Goal: Navigation & Orientation: Find specific page/section

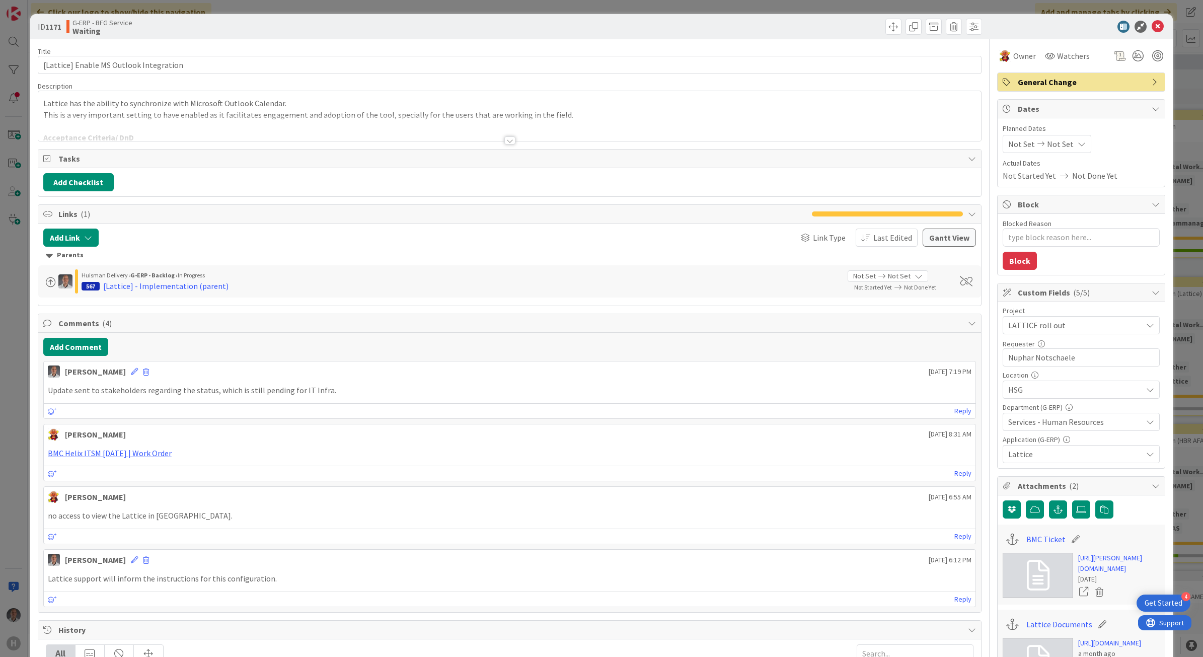
type textarea "x"
click at [1152, 24] on icon at bounding box center [1158, 27] width 12 height 12
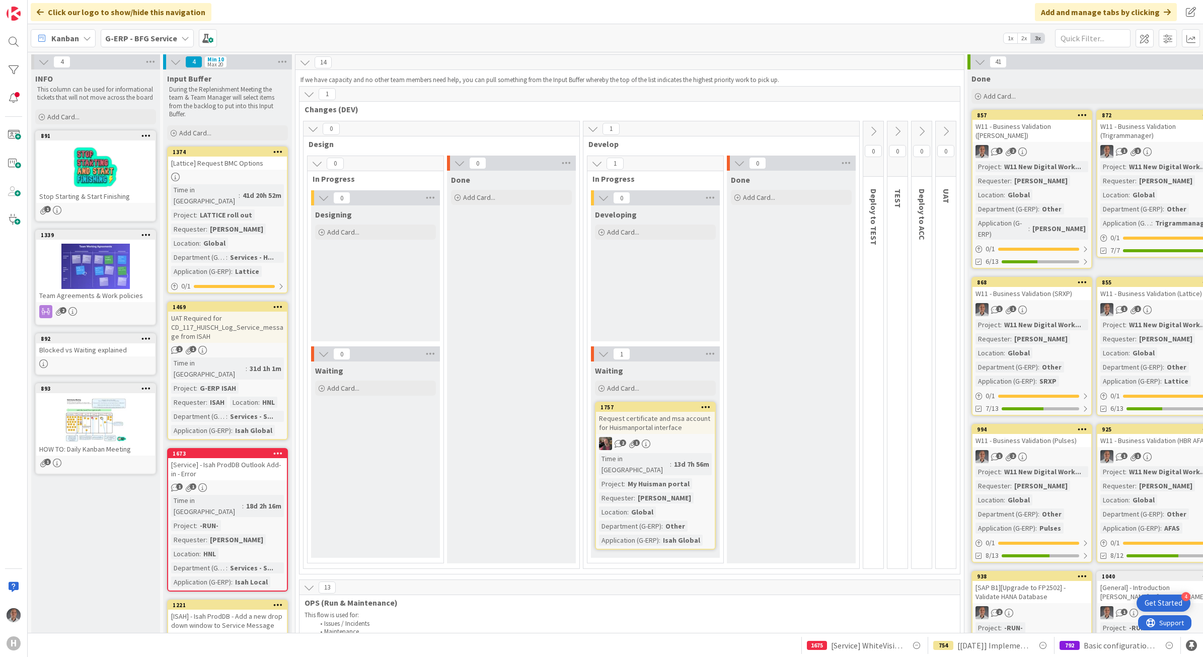
click at [176, 43] on div "G-ERP - BFG Service" at bounding box center [147, 38] width 93 height 18
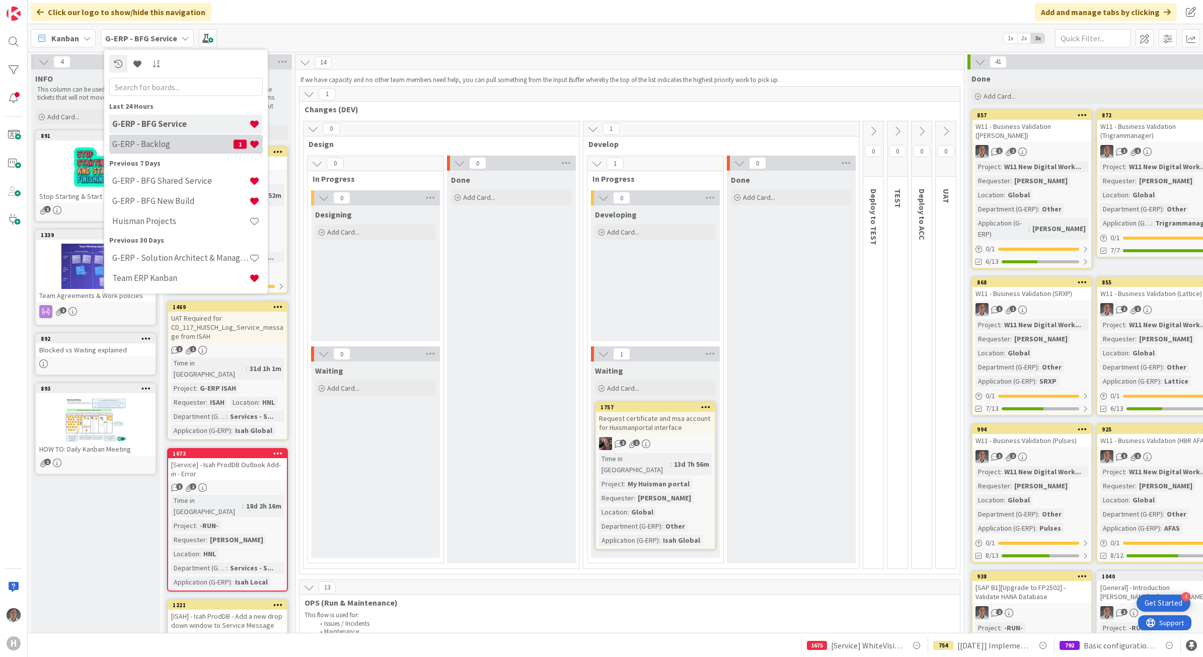
click at [162, 141] on h4 "G-ERP - Backlog" at bounding box center [172, 144] width 121 height 10
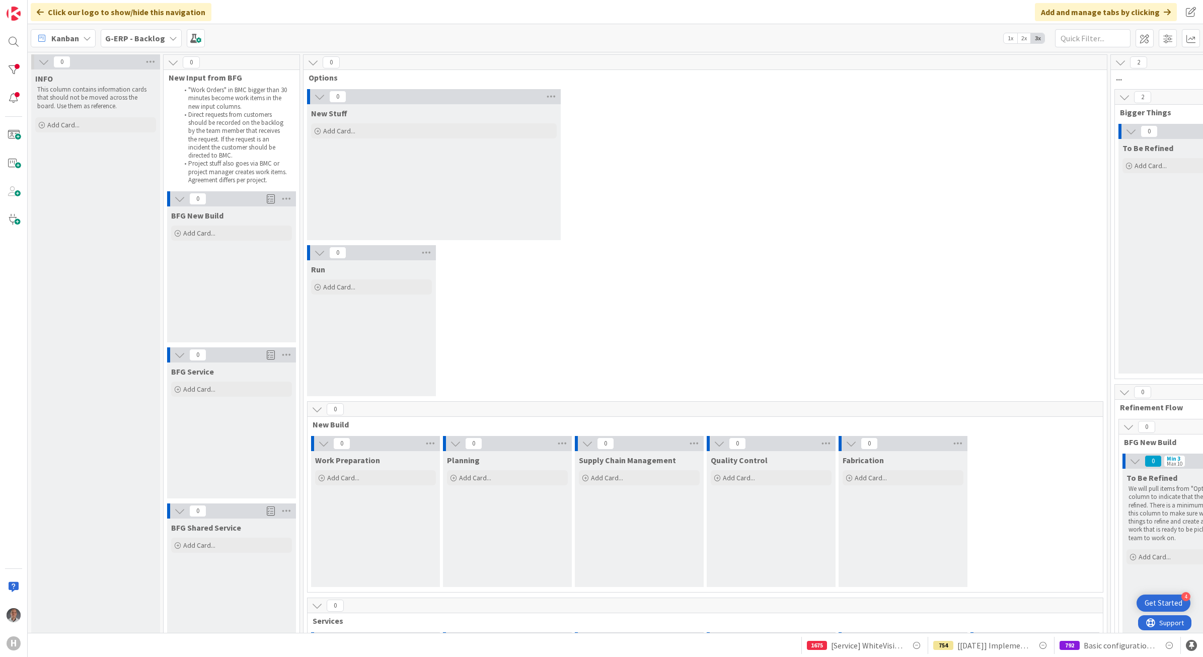
click at [147, 42] on b "G-ERP - Backlog" at bounding box center [135, 38] width 60 height 10
